Goal: Transaction & Acquisition: Purchase product/service

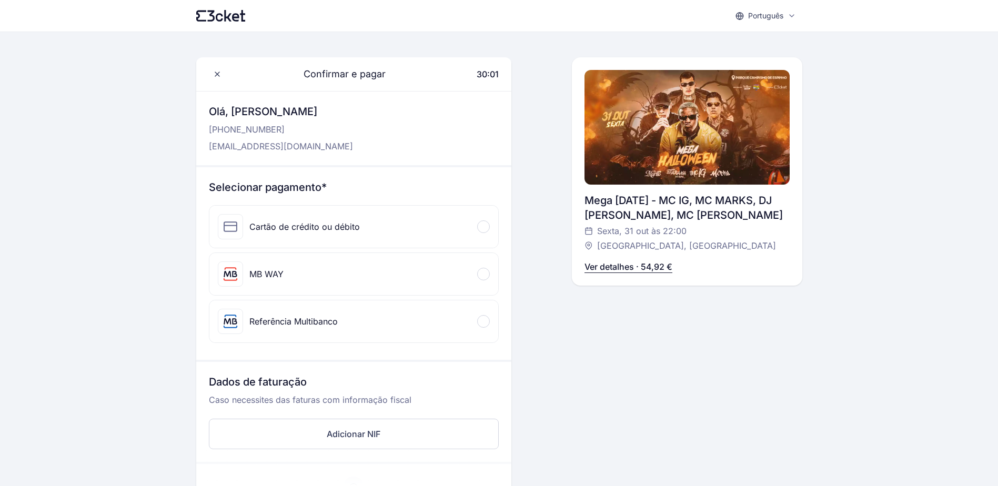
click at [261, 274] on div "MB WAY" at bounding box center [266, 274] width 34 height 13
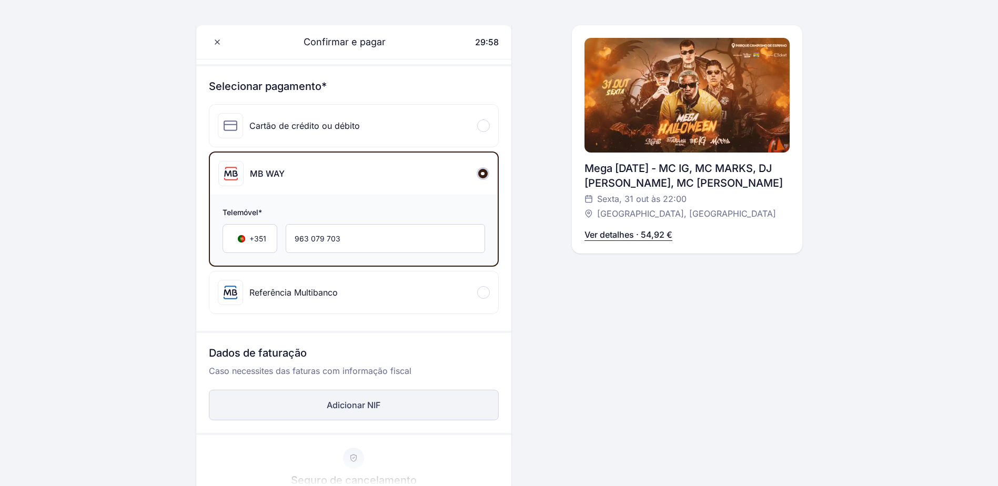
scroll to position [105, 0]
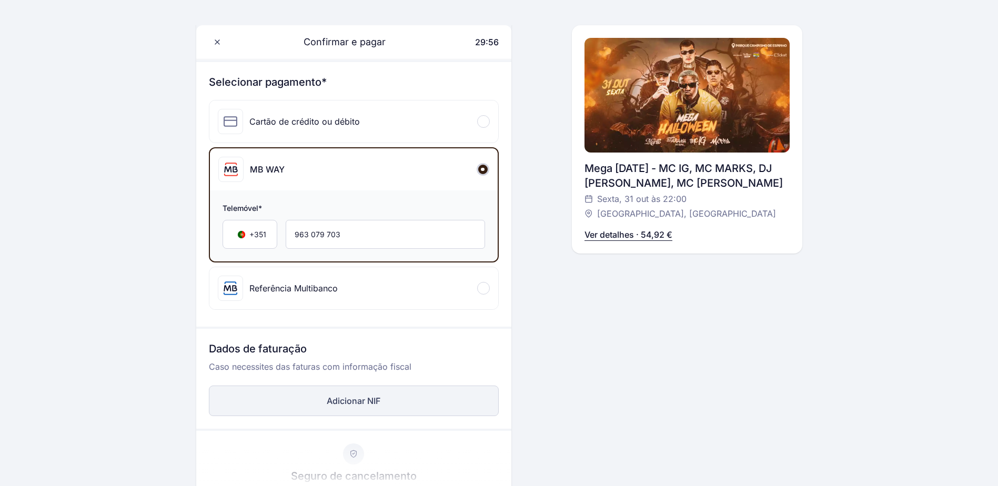
click at [333, 401] on button "Adicionar NIF" at bounding box center [354, 401] width 290 height 31
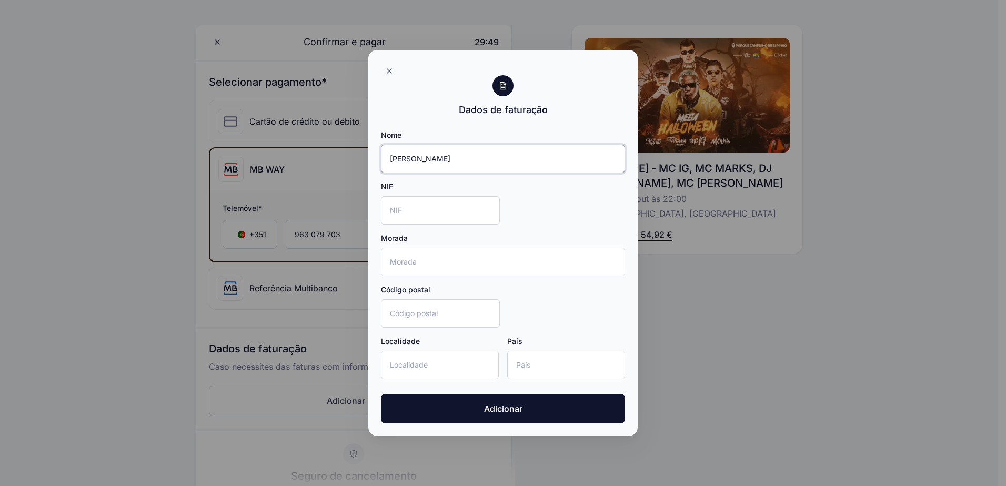
type input "[PERSON_NAME]"
click at [400, 205] on input "NIF" at bounding box center [440, 210] width 119 height 28
type input "212050419"
click at [396, 259] on input "Morada" at bounding box center [503, 262] width 244 height 28
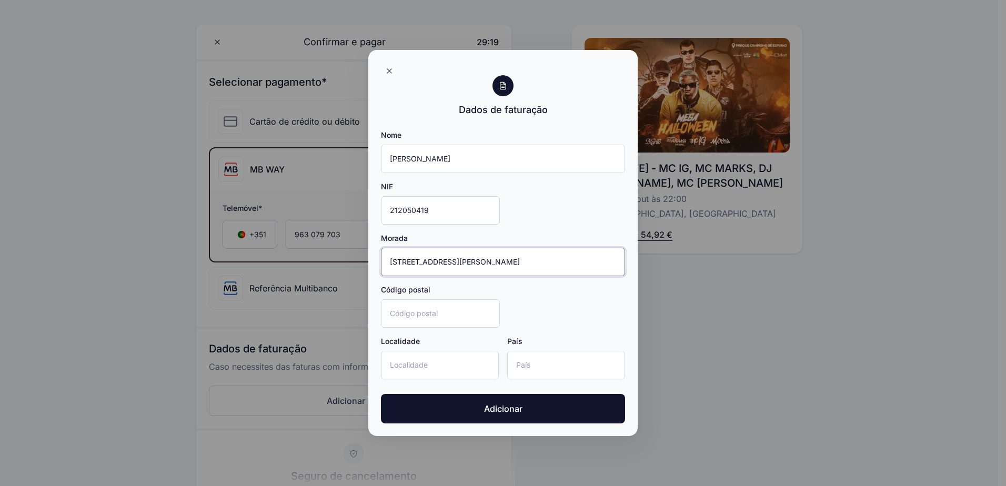
type input "[STREET_ADDRESS][PERSON_NAME]"
click at [398, 319] on input "Código postal" at bounding box center [440, 313] width 119 height 28
type input "4450-746"
click at [401, 368] on input "Localidade" at bounding box center [440, 365] width 118 height 28
type input "Matosinhos"
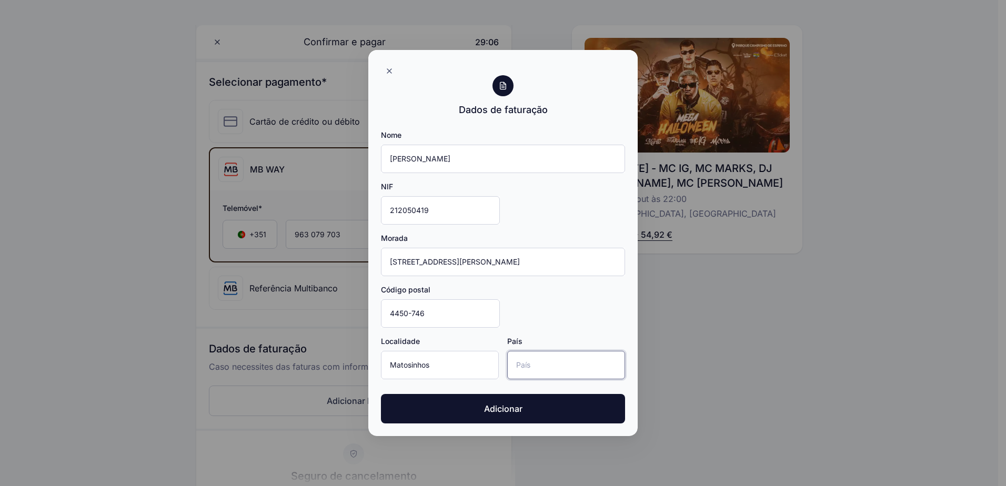
click at [537, 355] on input "País" at bounding box center [566, 365] width 118 height 28
type input "[GEOGRAPHIC_DATA]"
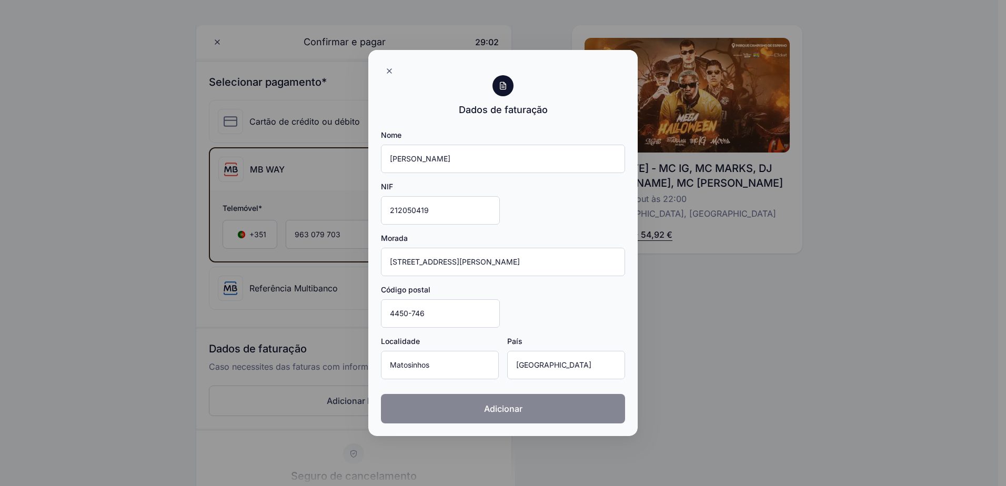
click at [507, 410] on span "Adicionar" at bounding box center [503, 408] width 38 height 13
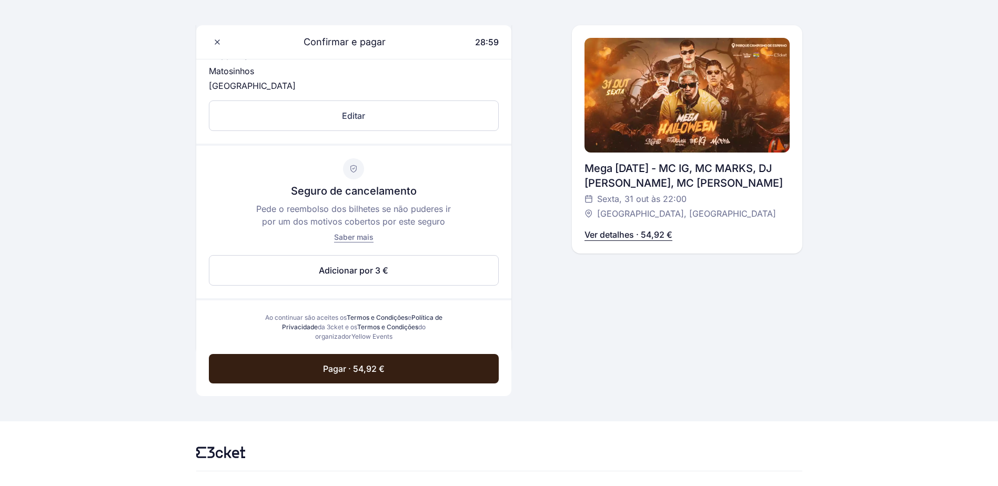
scroll to position [510, 0]
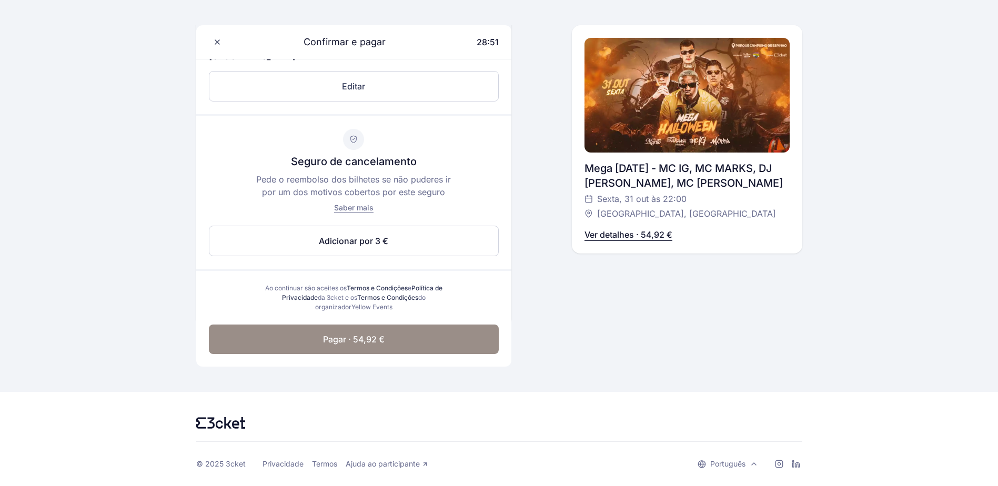
click at [355, 335] on span "Pagar · 54,92 €" at bounding box center [354, 339] width 62 height 13
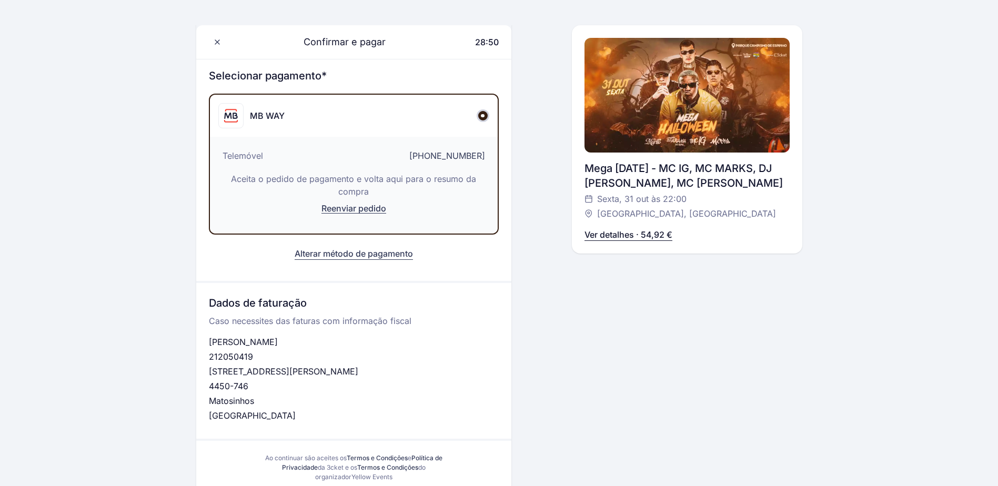
scroll to position [108, 0]
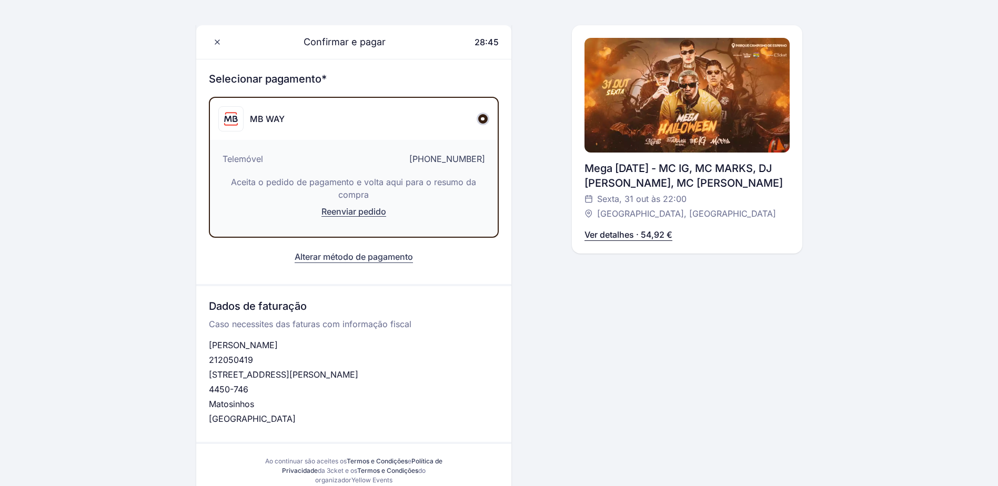
click at [348, 210] on span "Reenviar pedido" at bounding box center [353, 211] width 65 height 11
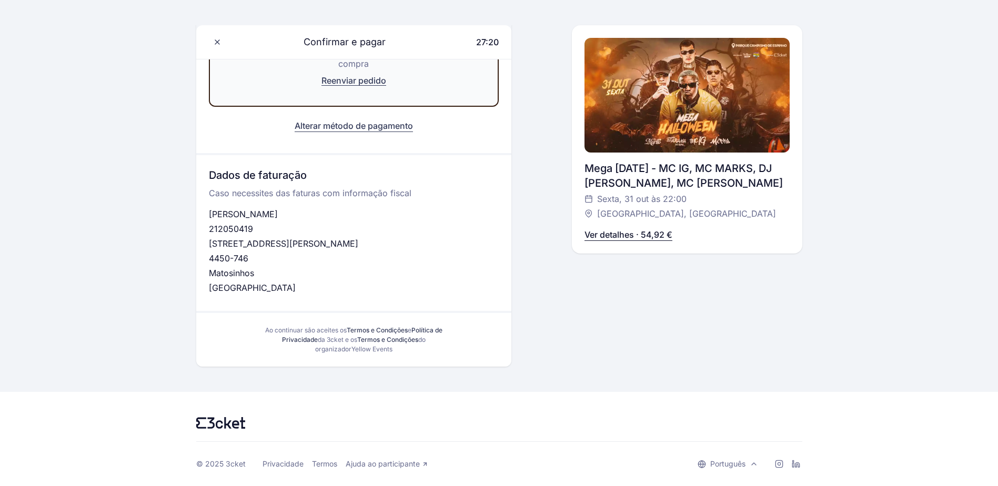
scroll to position [0, 0]
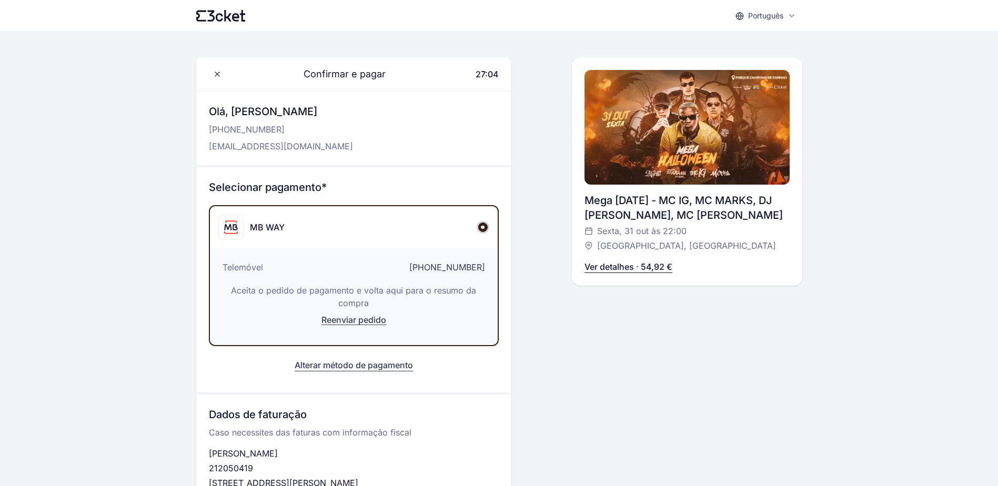
click at [602, 267] on p "Ver detalhes · 54,92 €" at bounding box center [628, 266] width 88 height 13
